Goal: Entertainment & Leisure: Consume media (video, audio)

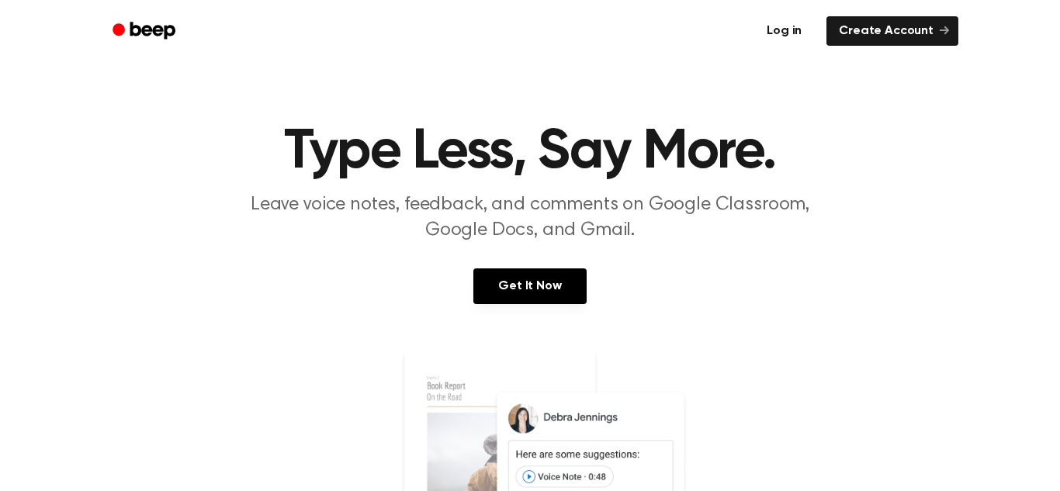
click at [782, 32] on link "Log in" at bounding box center [784, 31] width 66 height 36
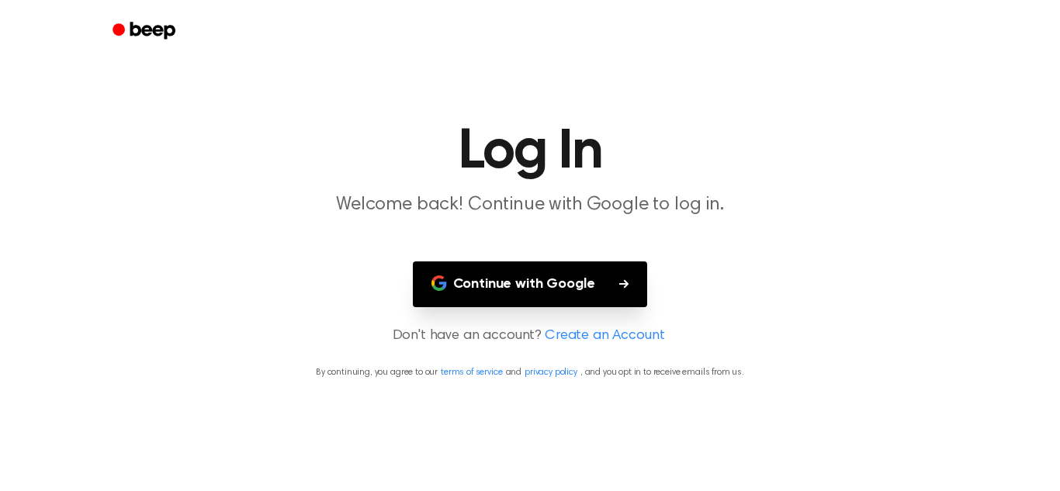
click at [579, 275] on button "Continue with Google" at bounding box center [530, 284] width 235 height 46
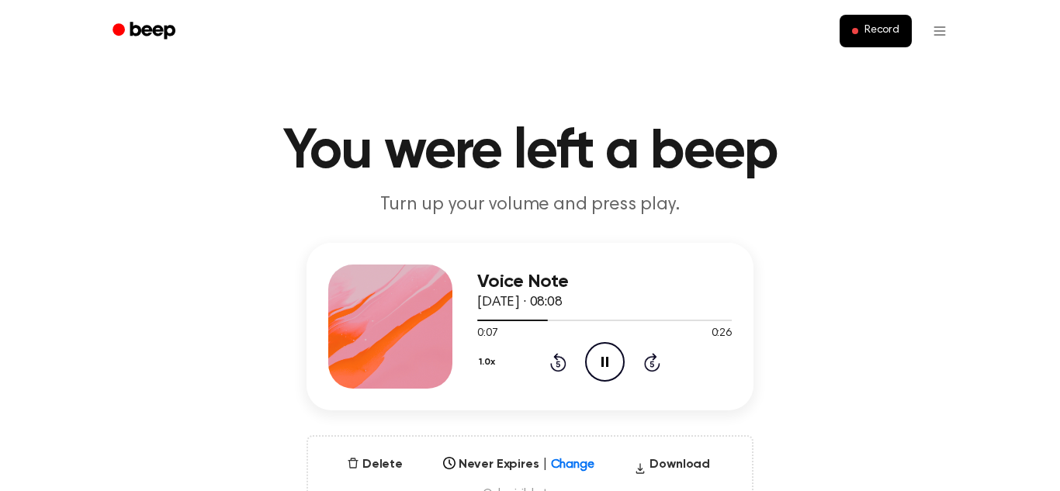
click at [408, 355] on div at bounding box center [390, 327] width 124 height 124
click at [608, 348] on icon "Play Audio" at bounding box center [605, 362] width 40 height 40
drag, startPoint x: 801, startPoint y: 317, endPoint x: 822, endPoint y: 284, distance: 38.7
click at [822, 284] on div "Voice Note 29 de setembro de 2025 · 08:12 0:04 1:20 Your browser does not suppo…" at bounding box center [530, 382] width 1022 height 279
click at [846, 284] on div "Voice Note 29 de setembro de 2025 · 08:12 0:05 1:20 Your browser does not suppo…" at bounding box center [530, 382] width 1022 height 279
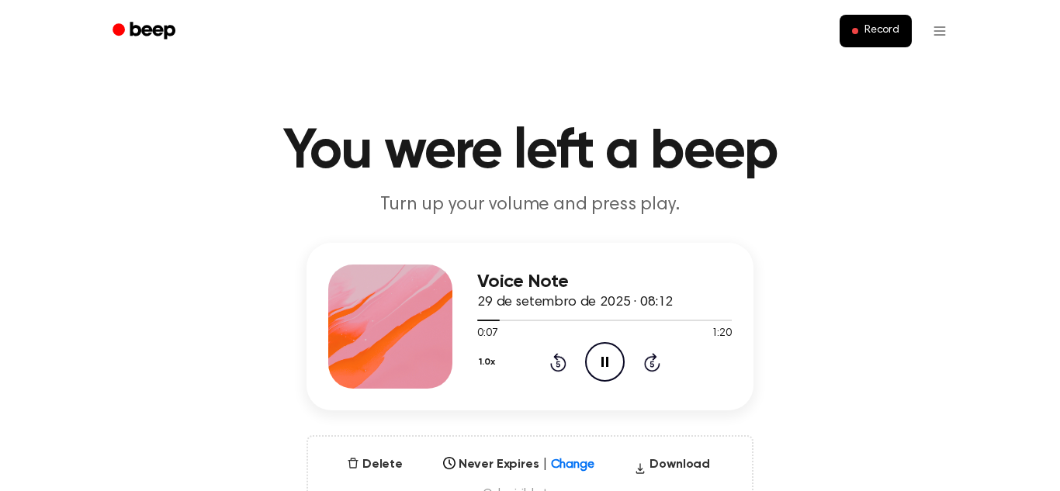
drag, startPoint x: 848, startPoint y: 281, endPoint x: 855, endPoint y: 261, distance: 21.3
click at [855, 261] on div "Voice Note 29 de setembro de 2025 · 08:12 0:07 1:20 Your browser does not suppo…" at bounding box center [530, 382] width 1022 height 279
click at [974, 227] on main "You were left a beep Turn up your volume and press play. Voice Note 29 de setem…" at bounding box center [530, 497] width 1060 height 995
click at [614, 355] on icon "Pause Audio" at bounding box center [605, 362] width 40 height 40
click at [695, 309] on div "Voice Note 29 de setembro de 2025 · 08:12" at bounding box center [604, 293] width 254 height 42
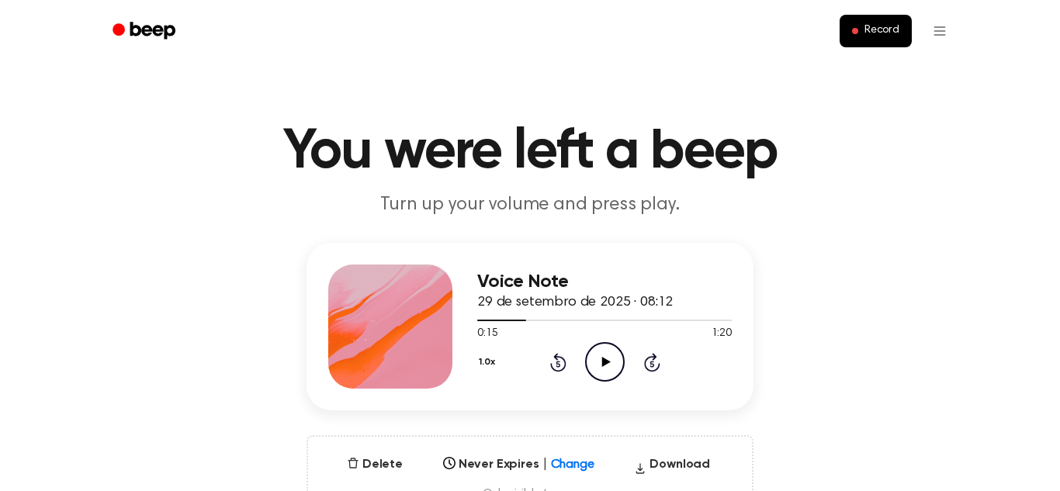
click at [559, 361] on icon "Rewind 5 seconds" at bounding box center [557, 362] width 17 height 20
click at [617, 364] on icon "Play Audio" at bounding box center [605, 362] width 40 height 40
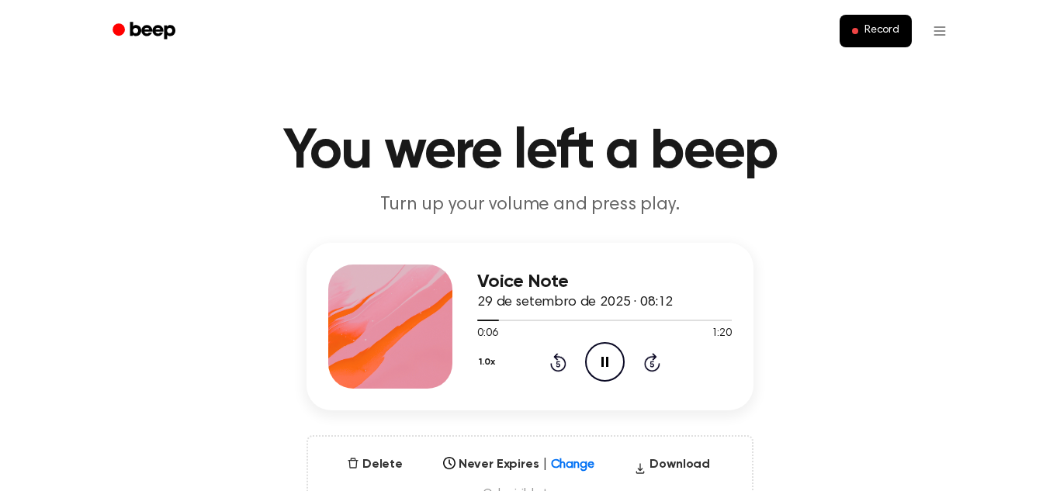
click at [600, 358] on icon "Pause Audio" at bounding box center [605, 362] width 40 height 40
drag, startPoint x: 491, startPoint y: 317, endPoint x: 466, endPoint y: 327, distance: 26.5
click at [466, 327] on div "Voice Note 29 de setembro de 2025 · 08:12 0:06 1:20 Your browser does not suppo…" at bounding box center [529, 327] width 447 height 168
click at [595, 351] on icon "Play Audio" at bounding box center [605, 362] width 40 height 40
click at [595, 355] on icon "Play Audio" at bounding box center [605, 362] width 40 height 40
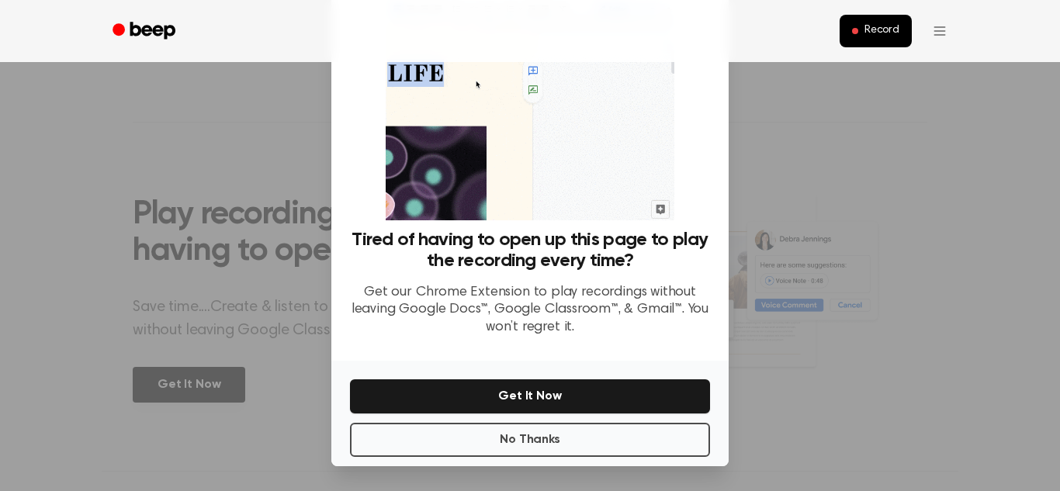
scroll to position [526, 0]
click at [664, 443] on button "No Thanks" at bounding box center [530, 440] width 360 height 34
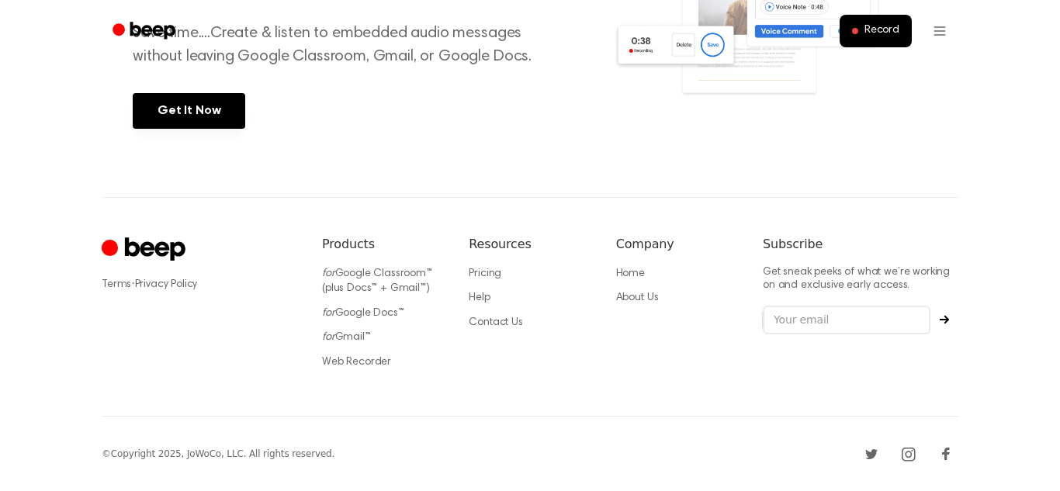
scroll to position [0, 0]
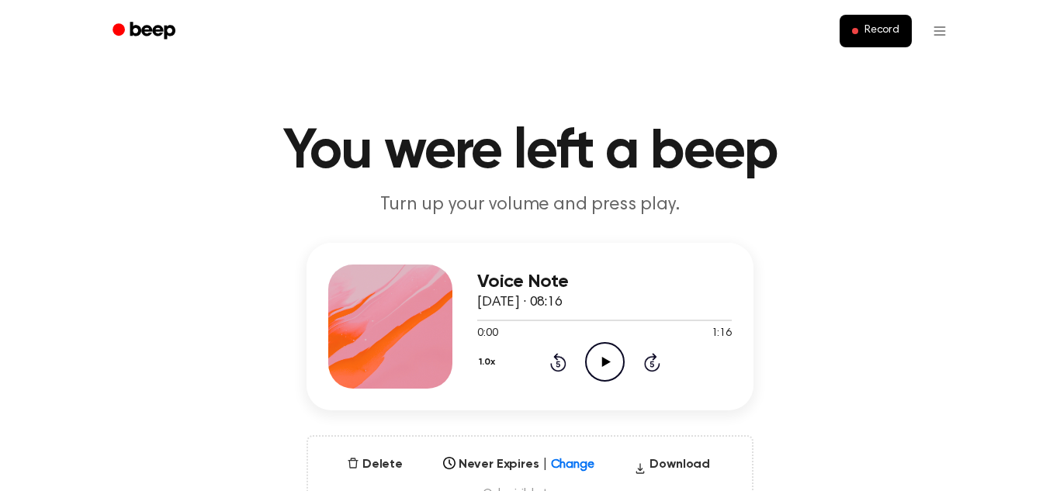
click at [607, 372] on icon "Play Audio" at bounding box center [605, 362] width 40 height 40
click at [594, 354] on icon "Pause Audio" at bounding box center [605, 362] width 40 height 40
click at [600, 358] on icon "Play Audio" at bounding box center [605, 362] width 40 height 40
click at [601, 358] on icon at bounding box center [604, 362] width 7 height 10
click at [600, 358] on icon "Play Audio" at bounding box center [605, 362] width 40 height 40
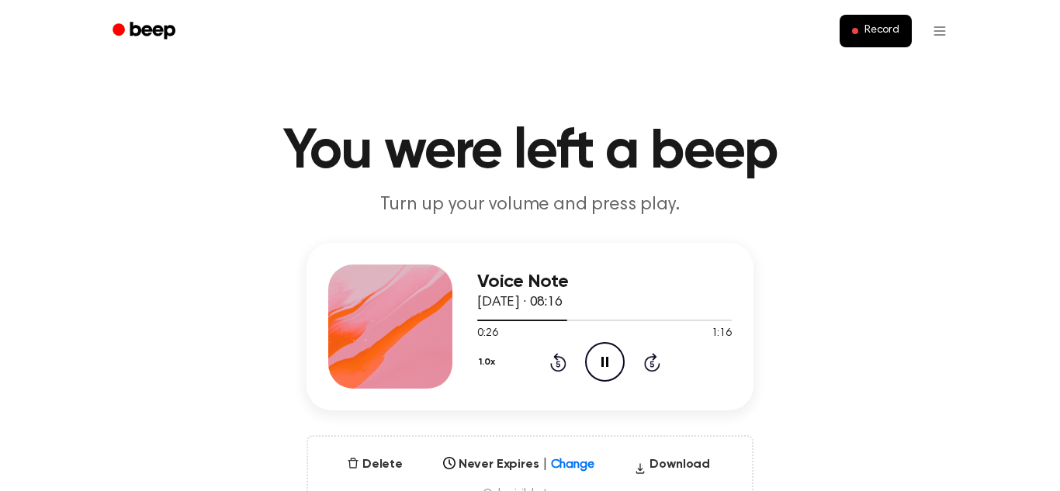
click at [601, 358] on icon at bounding box center [604, 362] width 7 height 10
